Goal: Task Accomplishment & Management: Manage account settings

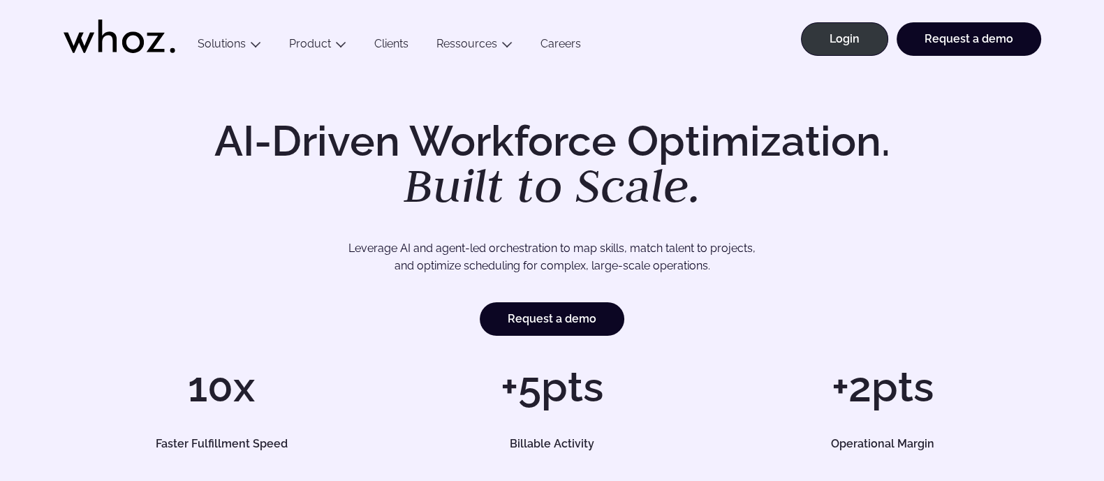
click at [783, 40] on div "Menu Solutions Industries IT Services Consulting Engineering Company size Large…" at bounding box center [613, 35] width 858 height 70
click at [856, 36] on link "Login" at bounding box center [844, 39] width 87 height 34
click at [852, 44] on link "Login" at bounding box center [844, 39] width 87 height 34
